Goal: Task Accomplishment & Management: Complete application form

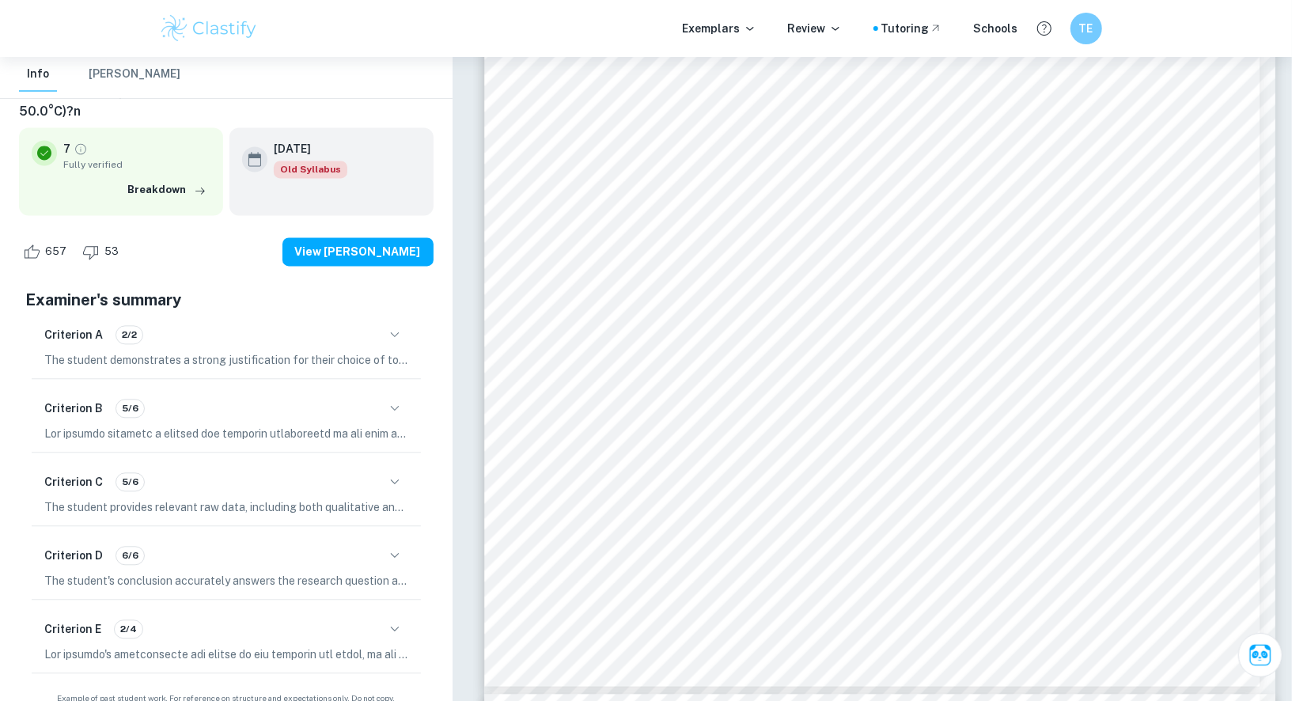
scroll to position [6129, 0]
click at [823, 44] on div "Exemplars Review Tutoring Schools TE" at bounding box center [646, 29] width 1013 height 32
click at [826, 31] on p "Review" at bounding box center [815, 28] width 54 height 17
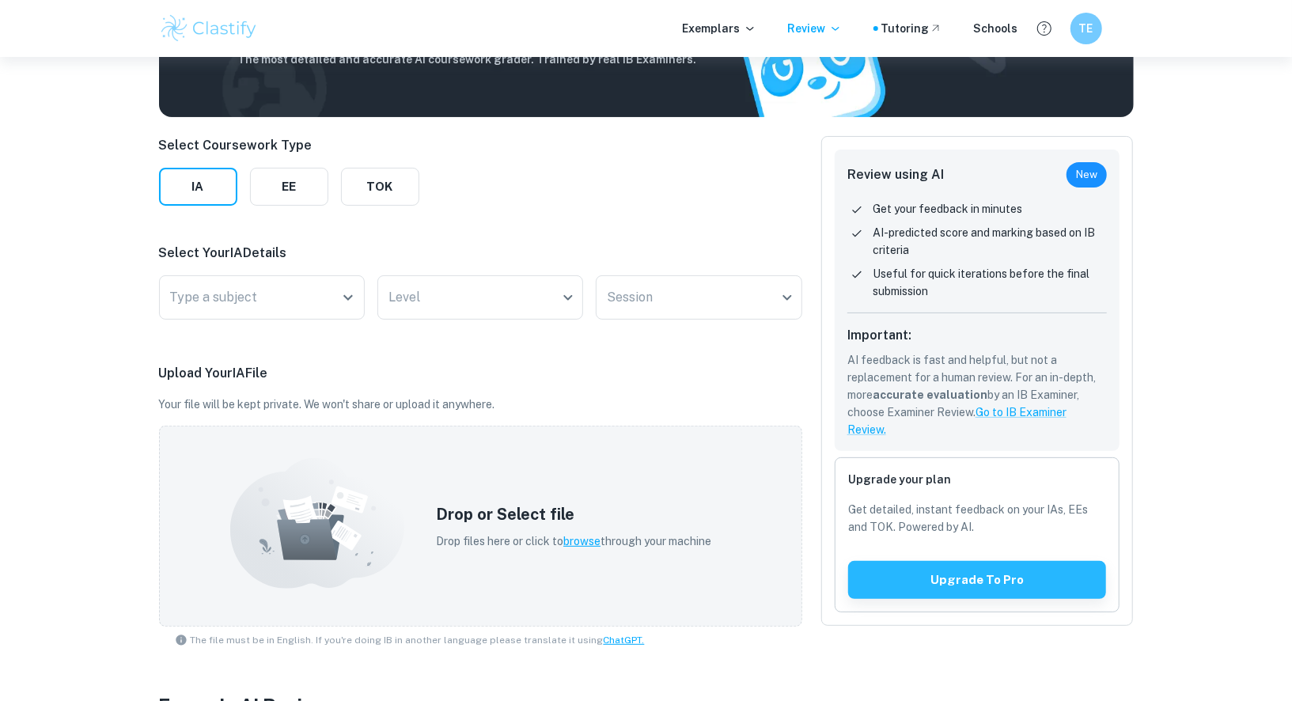
scroll to position [243, 0]
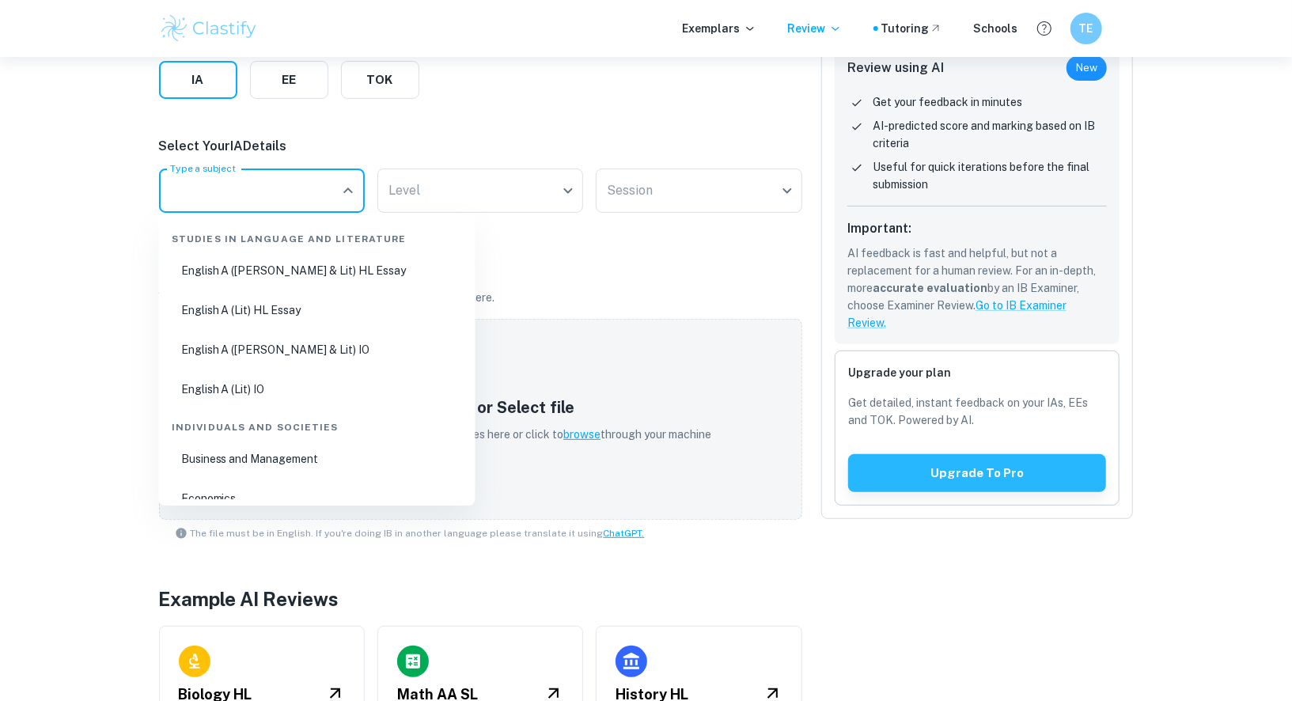
click at [317, 188] on input "Type a subject" at bounding box center [250, 191] width 168 height 30
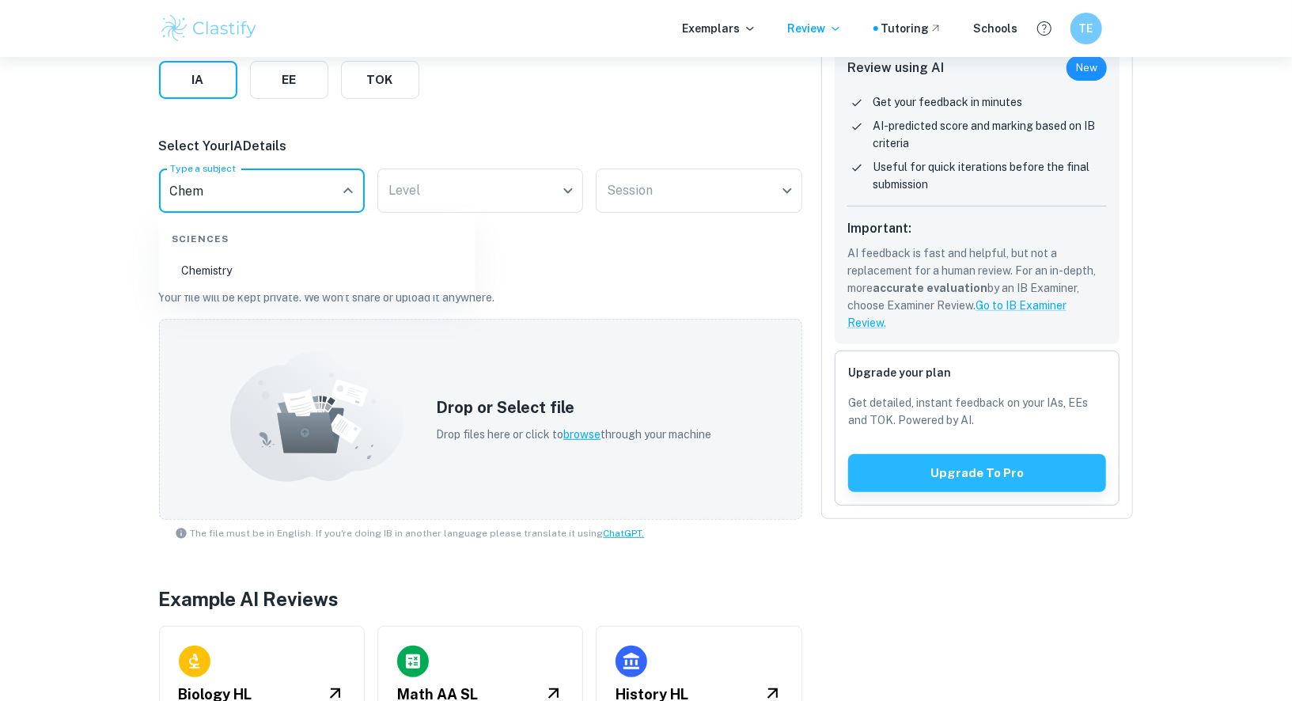
click at [277, 256] on li "Chemistry" at bounding box center [317, 270] width 304 height 36
type input "Chemistry"
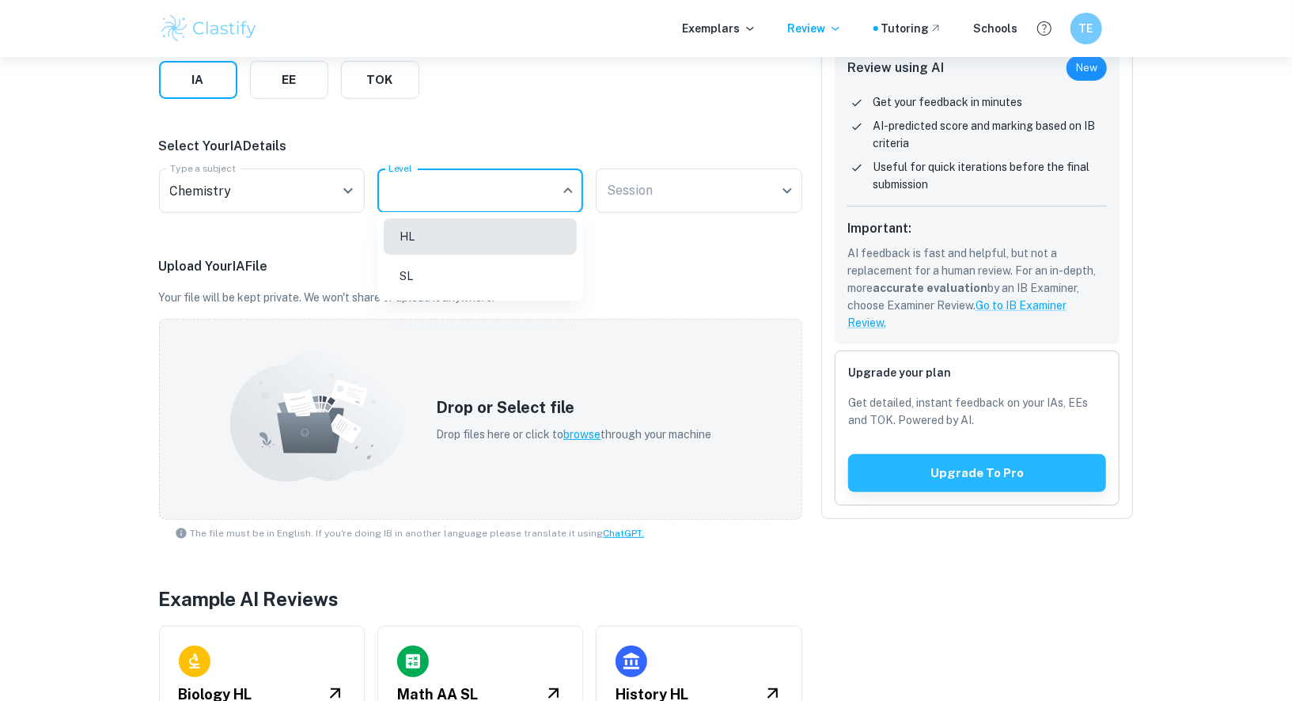
click at [393, 203] on body "We value your privacy We use cookies to enhance your browsing experience, serve…" at bounding box center [646, 164] width 1292 height 701
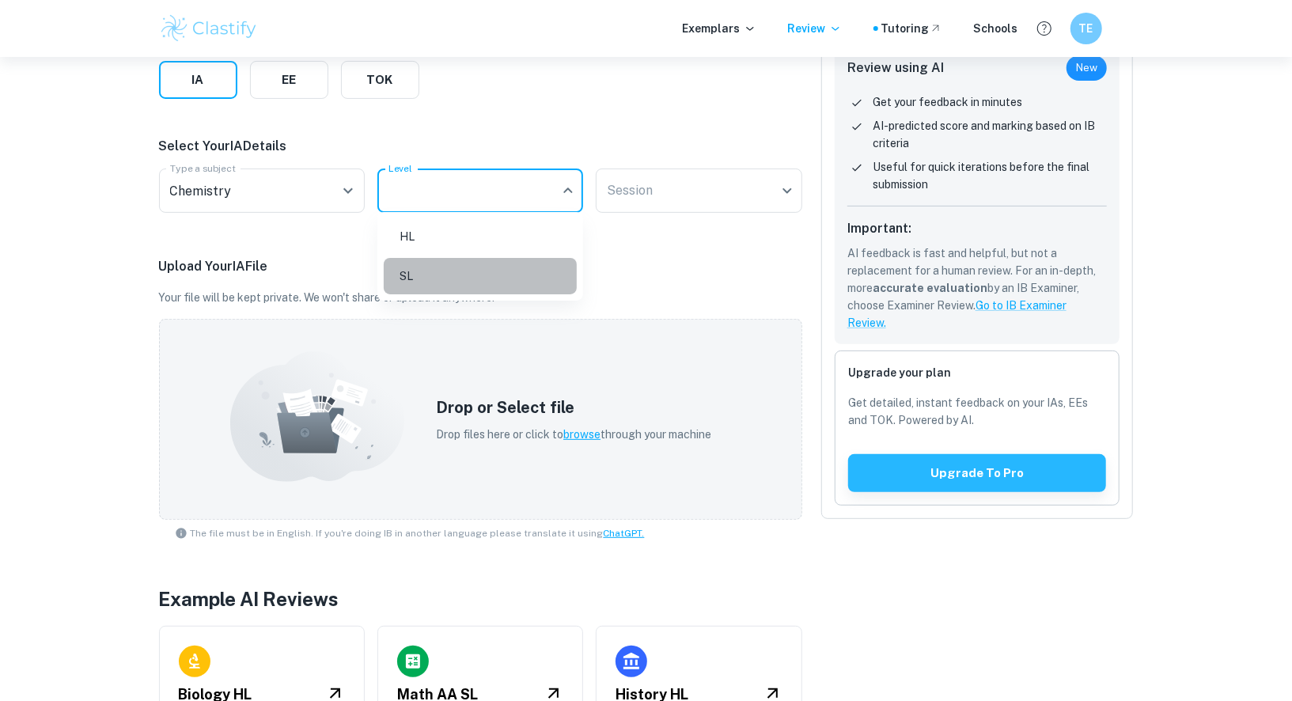
click at [423, 262] on li "SL" at bounding box center [480, 276] width 193 height 36
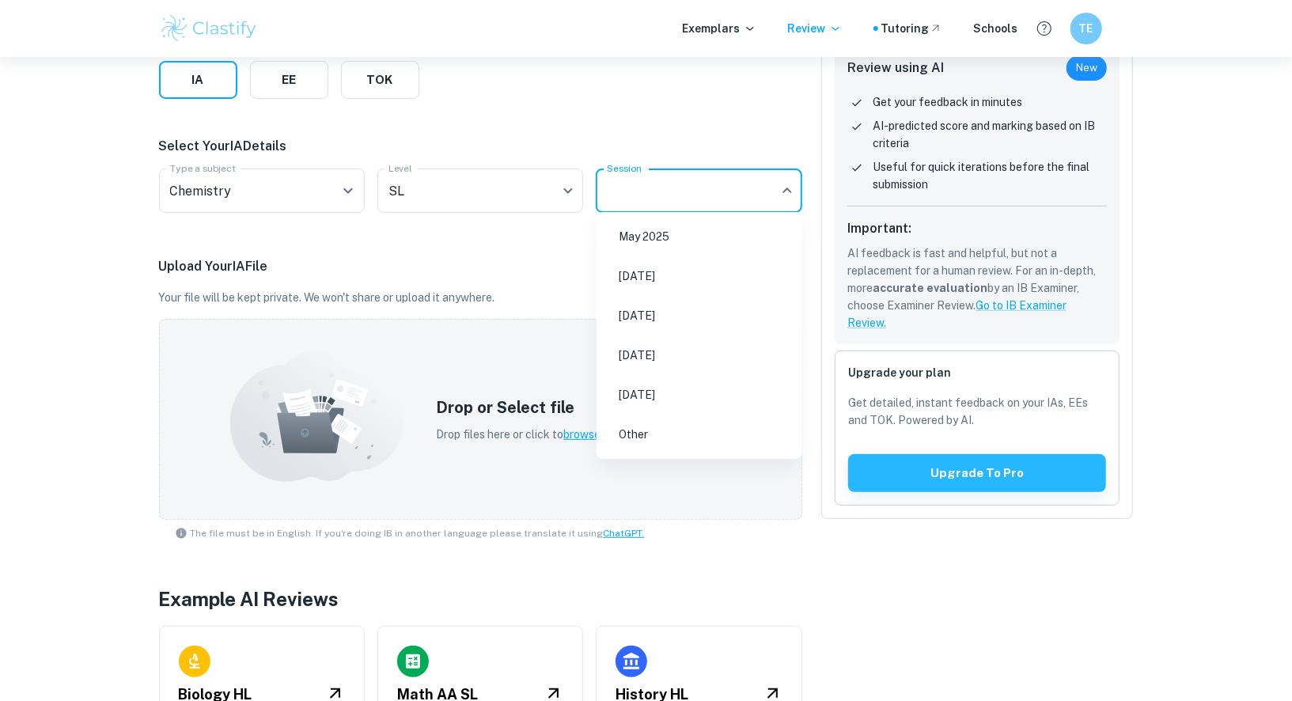
click at [684, 186] on body "We value your privacy We use cookies to enhance your browsing experience, serve…" at bounding box center [646, 164] width 1292 height 701
click at [688, 320] on li "May 2026" at bounding box center [699, 316] width 193 height 36
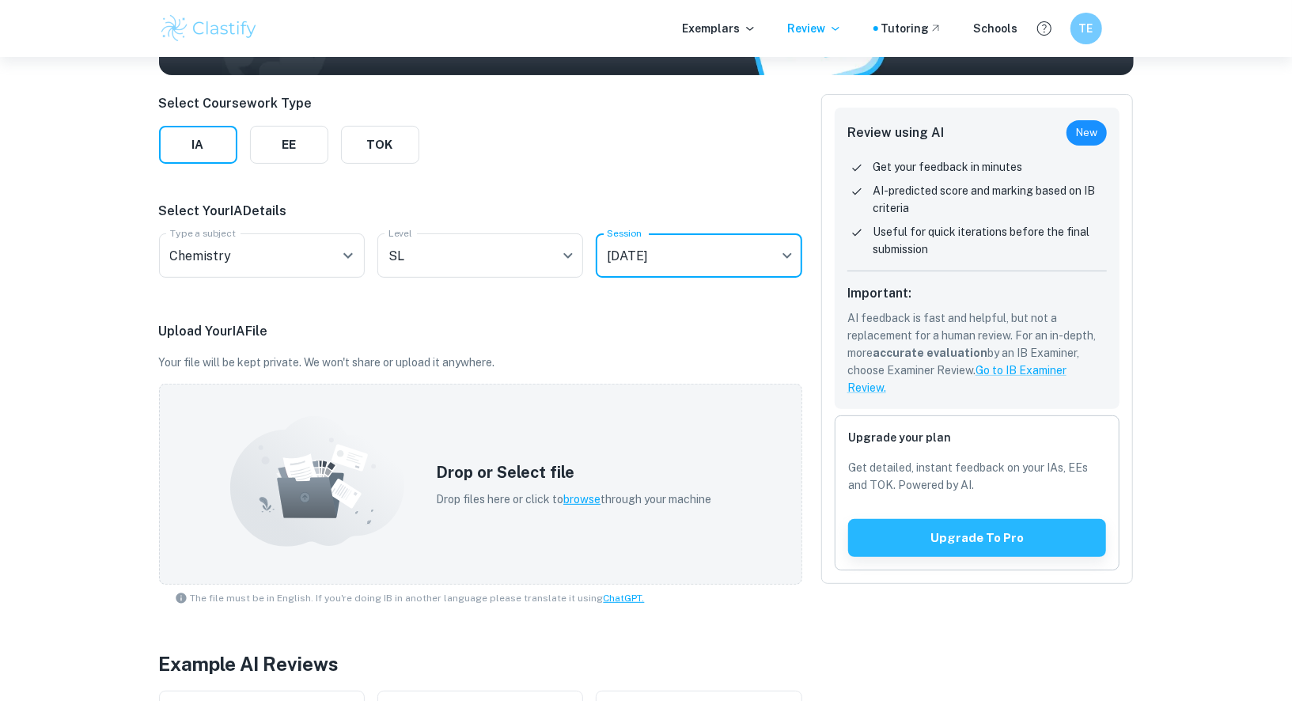
scroll to position [110, 0]
